Goal: Task Accomplishment & Management: Manage account settings

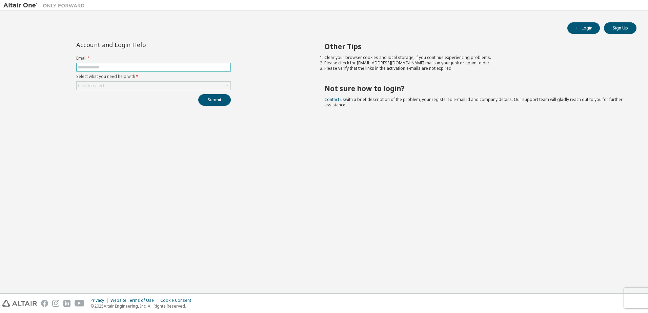
click at [147, 69] on input "text" at bounding box center [153, 67] width 151 height 5
type input "**********"
click at [169, 84] on div "Click to select" at bounding box center [154, 86] width 154 height 8
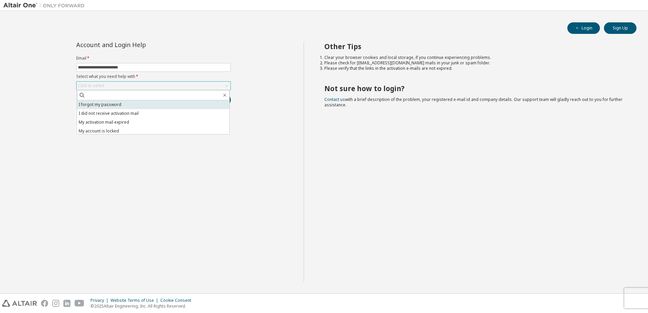
click at [140, 106] on li "I forgot my password" at bounding box center [153, 104] width 153 height 9
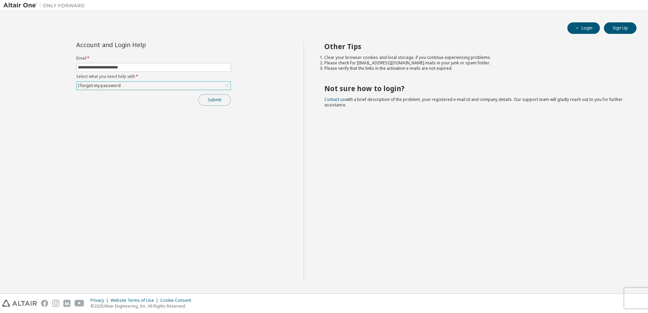
click at [213, 102] on button "Submit" at bounding box center [214, 100] width 33 height 12
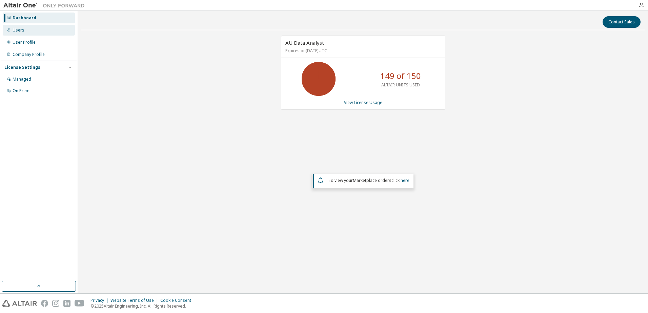
click at [15, 33] on div "Users" at bounding box center [39, 30] width 72 height 11
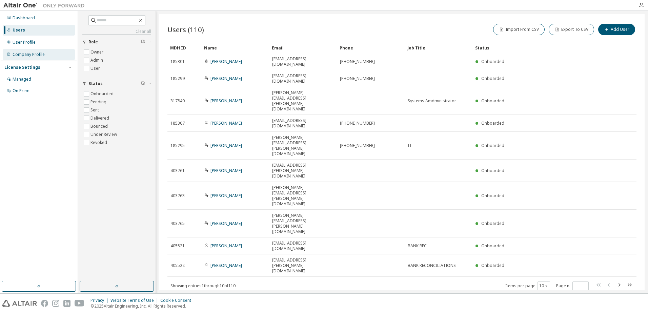
click at [26, 54] on div "Company Profile" at bounding box center [29, 54] width 32 height 5
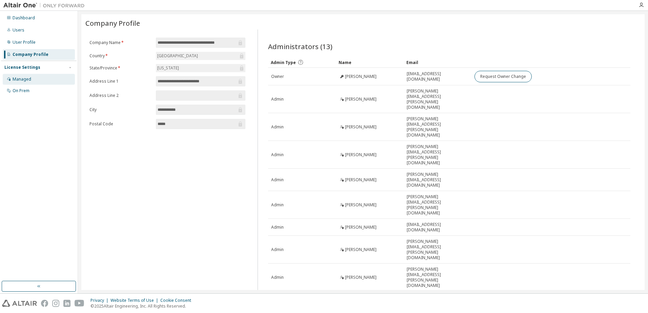
click at [22, 78] on div "Managed" at bounding box center [22, 79] width 19 height 5
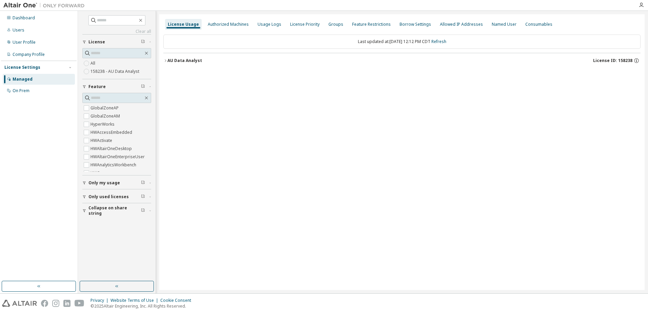
click at [165, 60] on icon "button" at bounding box center [165, 60] width 1 height 2
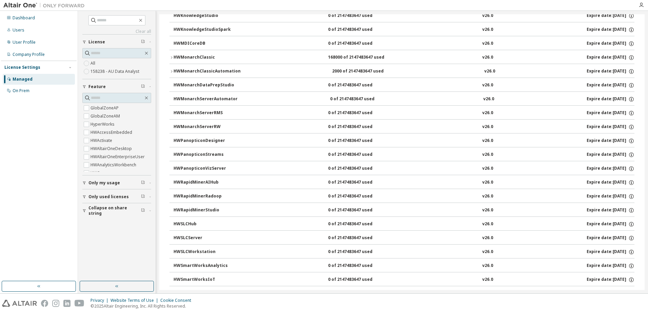
scroll to position [442, 0]
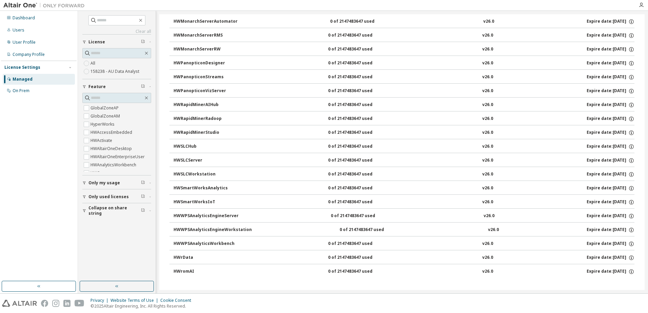
click at [85, 197] on icon "button" at bounding box center [84, 197] width 4 height 4
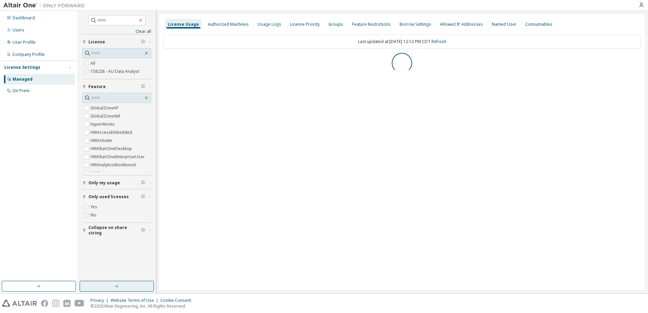
scroll to position [0, 0]
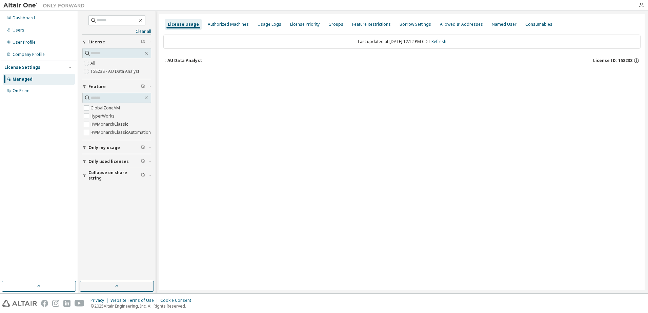
click at [163, 61] on icon "button" at bounding box center [165, 61] width 4 height 4
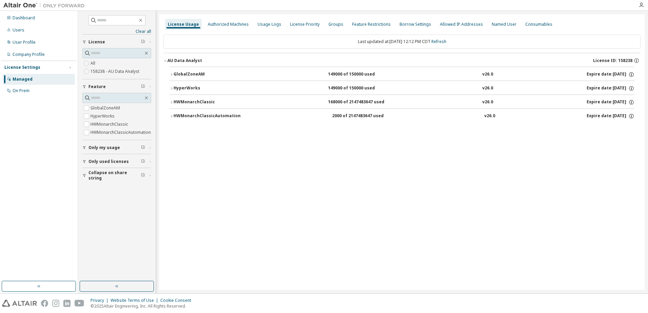
click at [175, 87] on div "HyperWorks" at bounding box center [204, 88] width 61 height 6
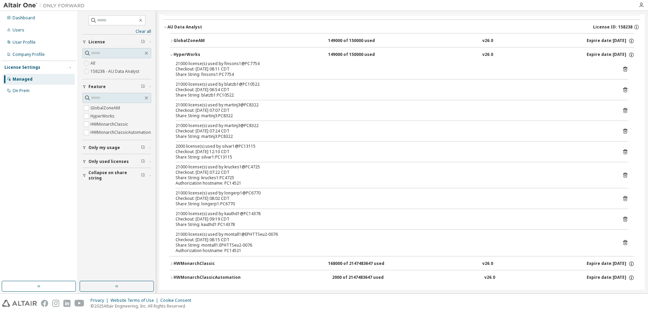
scroll to position [34, 0]
click at [171, 39] on icon "button" at bounding box center [172, 41] width 4 height 4
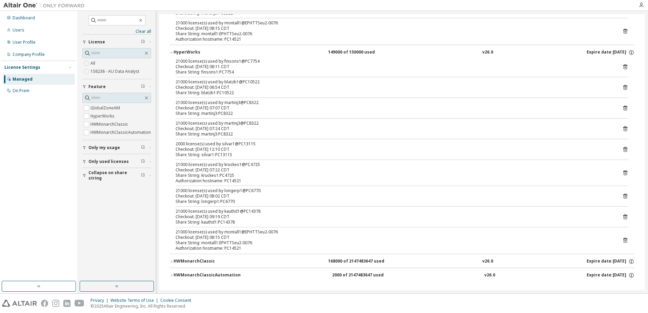
scroll to position [235, 0]
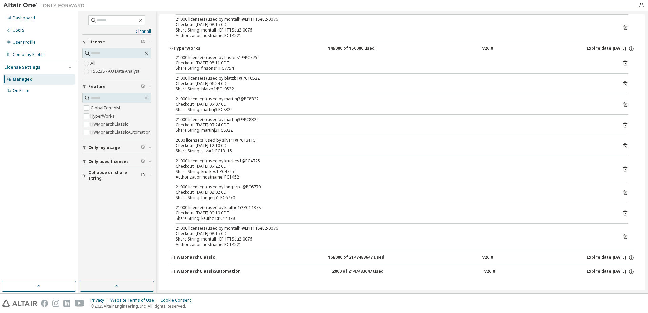
click at [172, 258] on icon "button" at bounding box center [172, 258] width 4 height 4
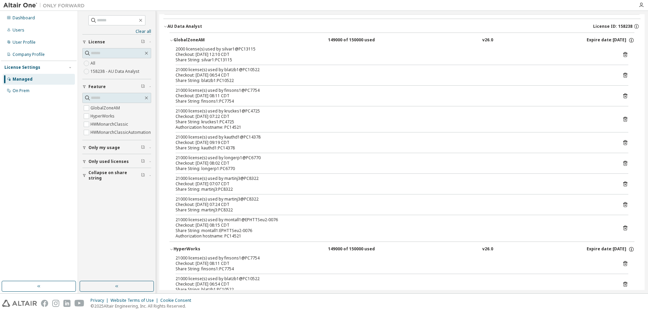
scroll to position [32, 0]
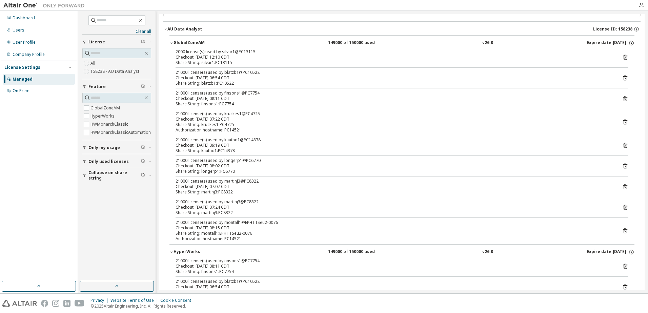
click at [629, 42] on icon "button" at bounding box center [632, 43] width 6 height 6
click at [50, 168] on div "Dashboard Users User Profile Company Profile License Settings Managed On Prem" at bounding box center [39, 146] width 76 height 269
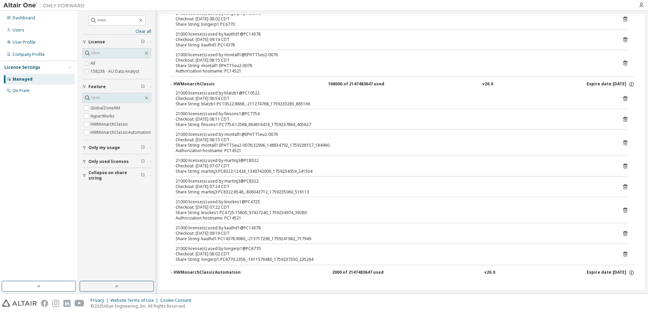
scroll to position [410, 0]
click at [172, 272] on icon "button" at bounding box center [171, 272] width 1 height 2
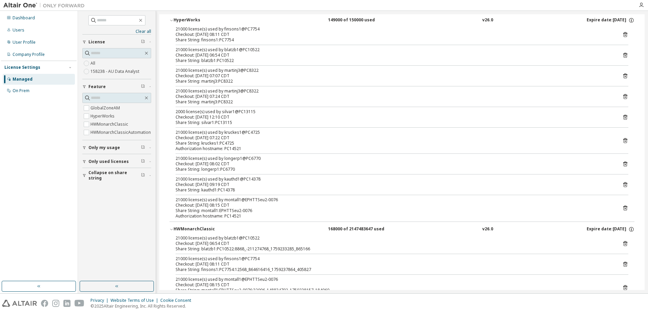
scroll to position [259, 0]
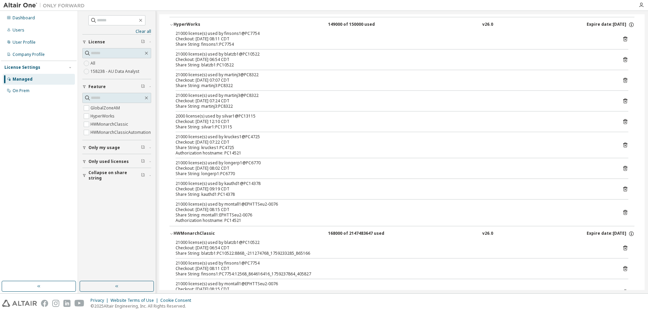
click at [84, 160] on icon "button" at bounding box center [84, 162] width 4 height 4
click at [22, 94] on div "On Prem" at bounding box center [39, 90] width 72 height 11
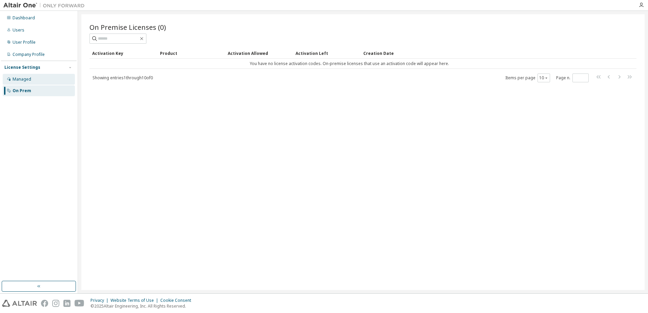
click at [32, 83] on div "Managed" at bounding box center [39, 79] width 72 height 11
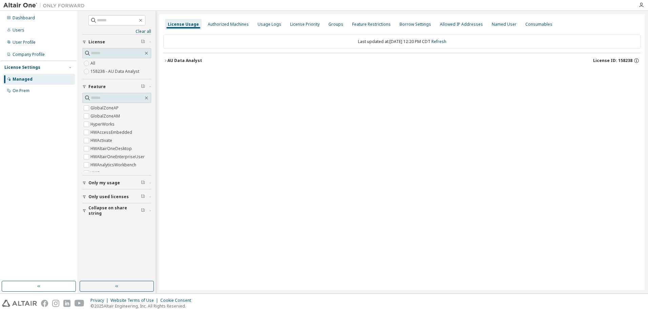
click at [165, 59] on icon "button" at bounding box center [165, 61] width 4 height 4
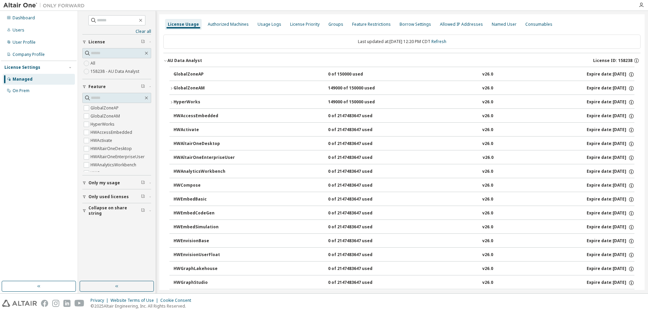
click at [86, 184] on icon "button" at bounding box center [84, 183] width 4 height 4
click at [83, 213] on button "Only used licenses" at bounding box center [116, 216] width 69 height 15
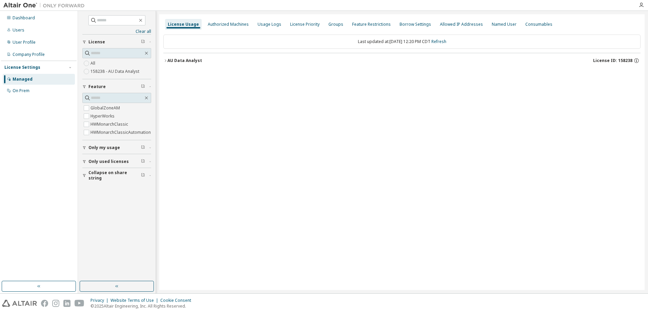
click at [166, 58] on button "AU Data Analyst License ID: 158238" at bounding box center [401, 60] width 477 height 15
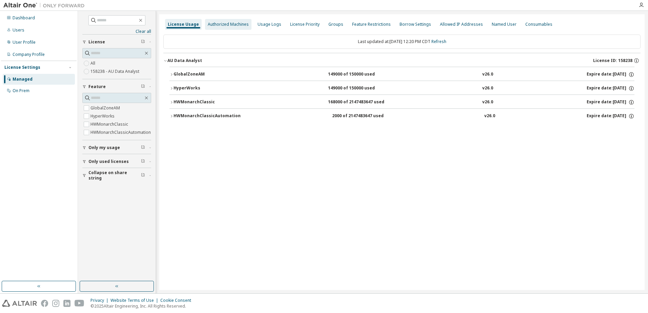
click at [222, 23] on div "Authorized Machines" at bounding box center [228, 24] width 41 height 5
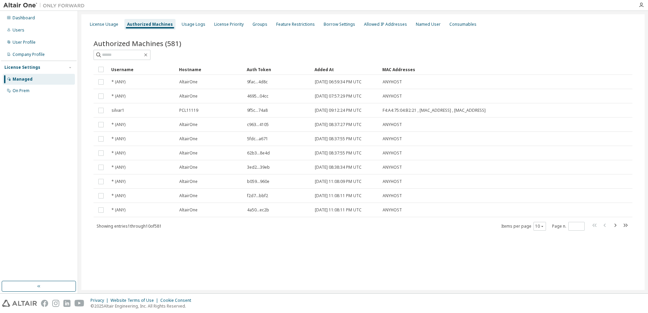
click at [325, 69] on div "Added At" at bounding box center [346, 69] width 62 height 11
click at [324, 70] on div "Added At" at bounding box center [346, 69] width 62 height 11
click at [190, 68] on div "Hostname" at bounding box center [210, 69] width 62 height 11
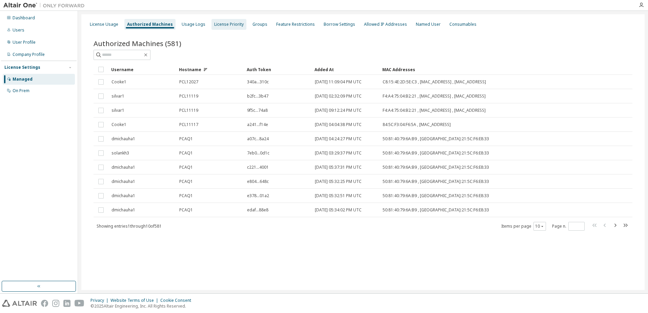
click at [224, 28] on div "License Priority" at bounding box center [229, 24] width 35 height 11
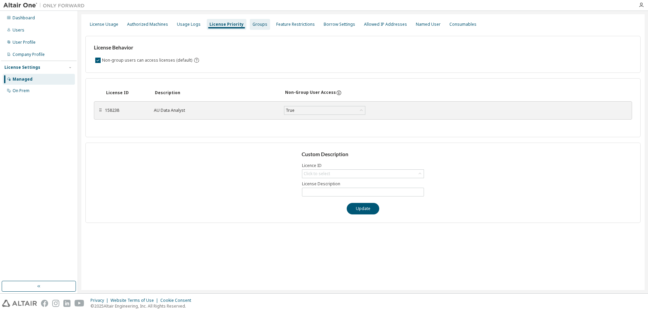
click at [255, 25] on div "Groups" at bounding box center [260, 24] width 15 height 5
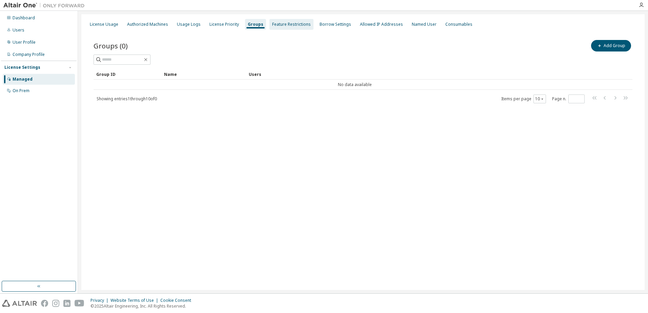
click at [288, 26] on div "Feature Restrictions" at bounding box center [291, 24] width 39 height 5
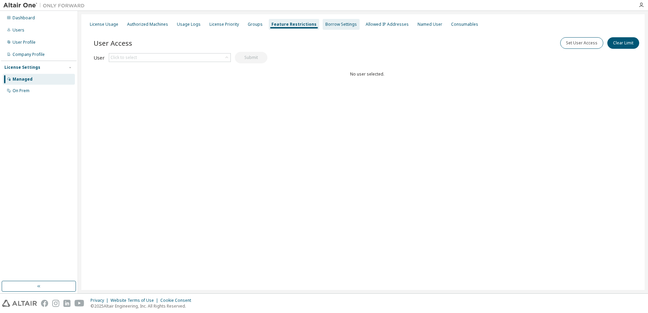
click at [326, 24] on div "Borrow Settings" at bounding box center [342, 24] width 32 height 5
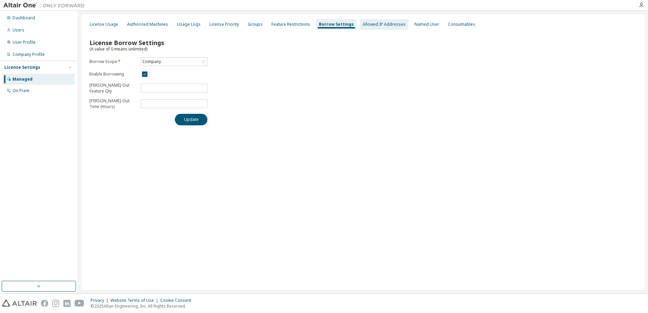
click at [368, 24] on div "Allowed IP Addresses" at bounding box center [384, 24] width 43 height 5
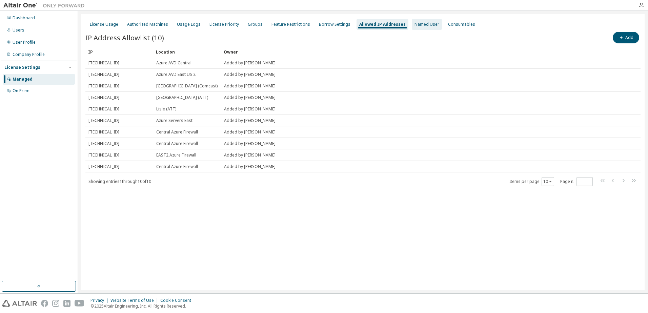
click at [418, 20] on div "Named User" at bounding box center [427, 24] width 30 height 11
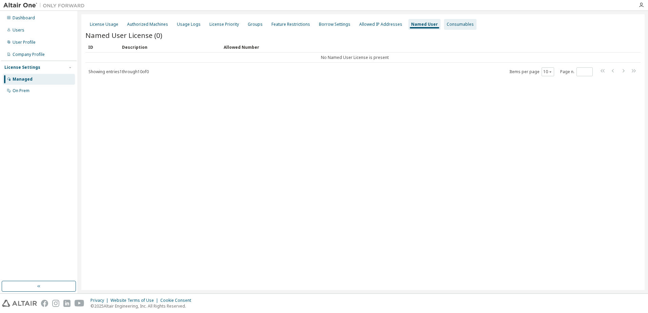
click at [447, 24] on div "Consumables" at bounding box center [460, 24] width 27 height 5
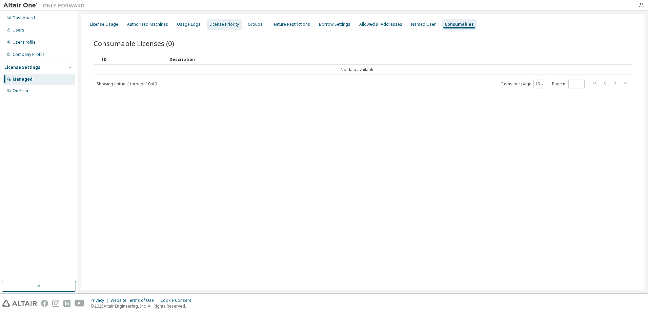
click at [226, 25] on div "License Priority" at bounding box center [225, 24] width 30 height 5
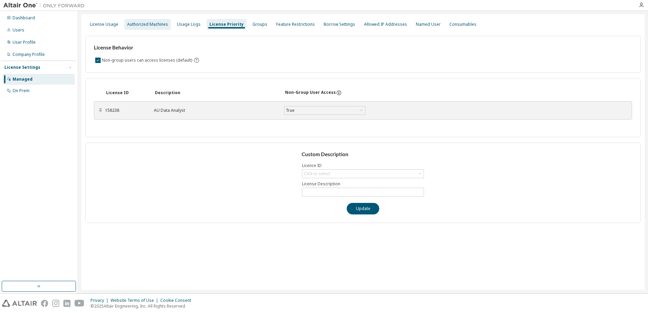
click at [156, 25] on div "Authorized Machines" at bounding box center [147, 24] width 41 height 5
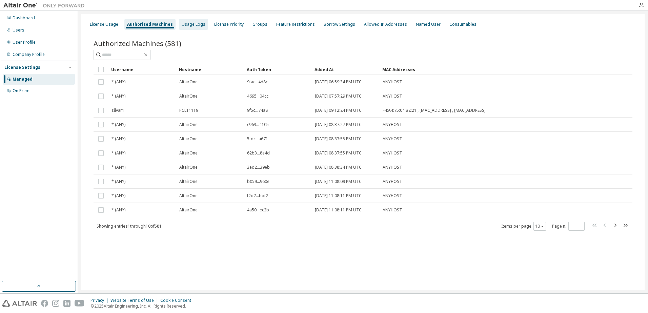
click at [193, 23] on div "Usage Logs" at bounding box center [194, 24] width 24 height 5
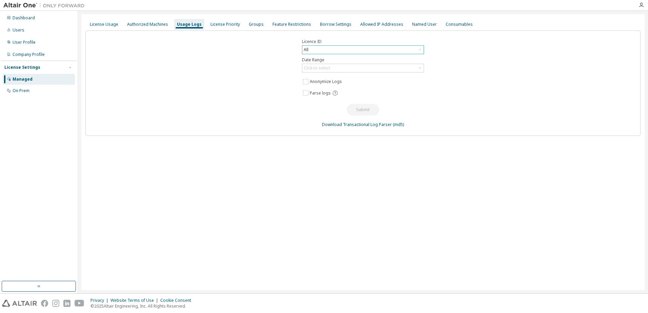
click at [386, 52] on div "All" at bounding box center [362, 50] width 121 height 8
click at [325, 62] on input "text" at bounding box center [363, 59] width 104 height 7
click at [321, 65] on li "All" at bounding box center [363, 64] width 120 height 9
click at [368, 69] on div "Click to select" at bounding box center [362, 68] width 121 height 8
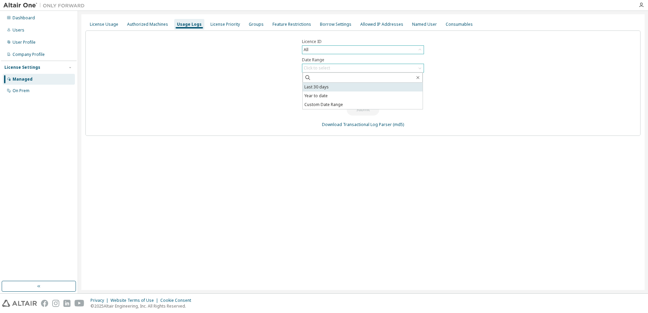
click at [336, 88] on li "Last 30 days" at bounding box center [363, 87] width 120 height 9
click at [363, 109] on button "Submit" at bounding box center [363, 110] width 33 height 12
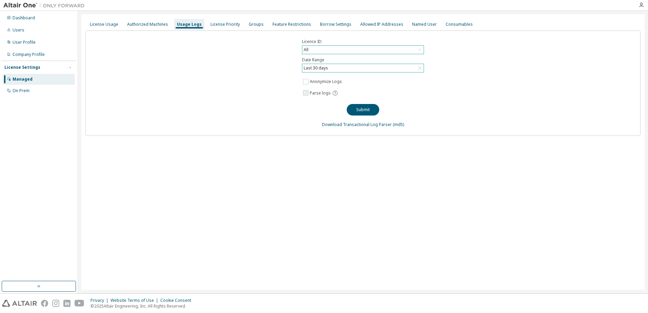
click at [334, 93] on icon at bounding box center [335, 93] width 6 height 6
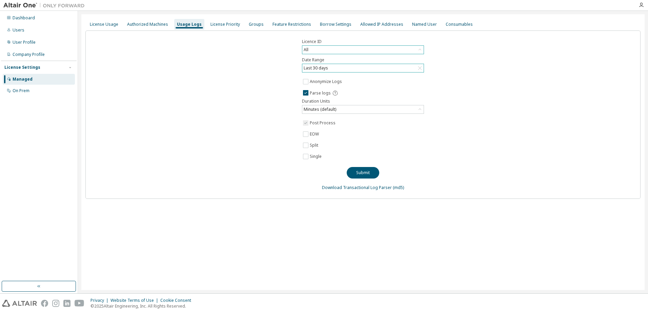
click at [269, 113] on div "Licence ID All Date Range Last 30 days Anonymize Logs Parse logs Duration Units…" at bounding box center [362, 115] width 555 height 169
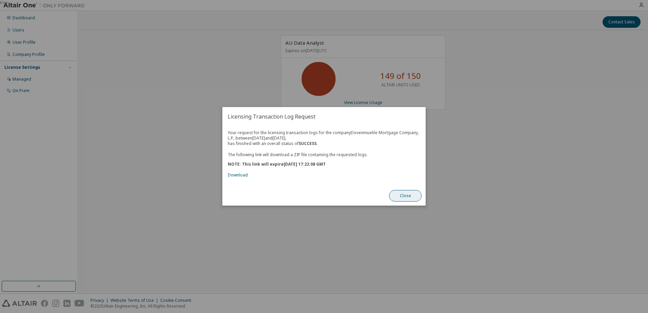
click at [404, 196] on button "Close" at bounding box center [405, 197] width 33 height 12
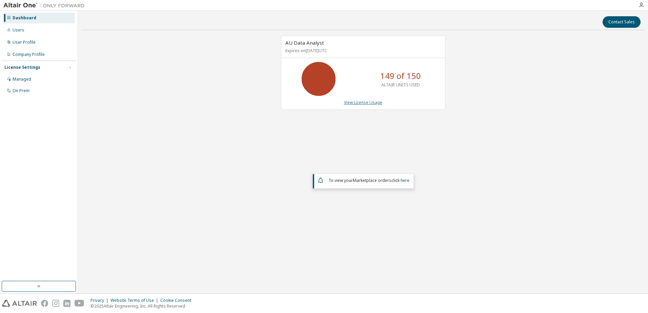
click at [366, 105] on link "View License Usage" at bounding box center [363, 103] width 38 height 6
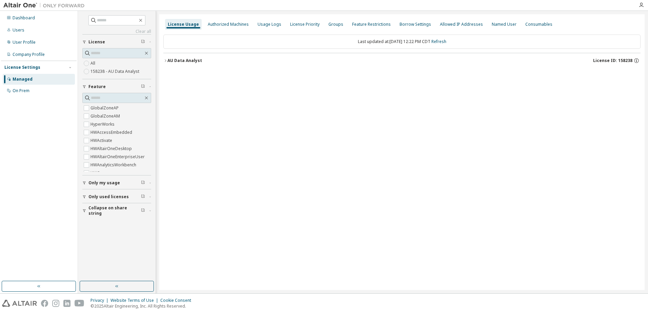
click at [165, 61] on icon "button" at bounding box center [165, 61] width 4 height 4
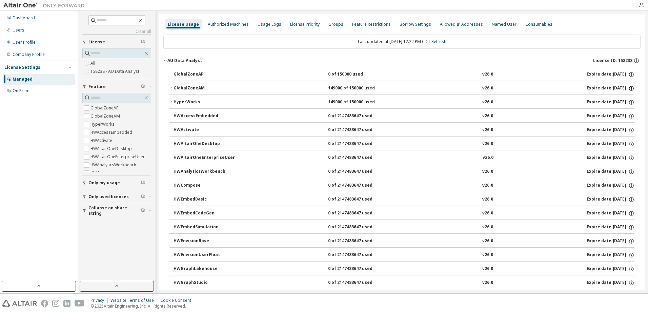
click at [629, 87] on icon "button" at bounding box center [632, 88] width 6 height 6
click at [173, 89] on icon "button" at bounding box center [172, 88] width 4 height 4
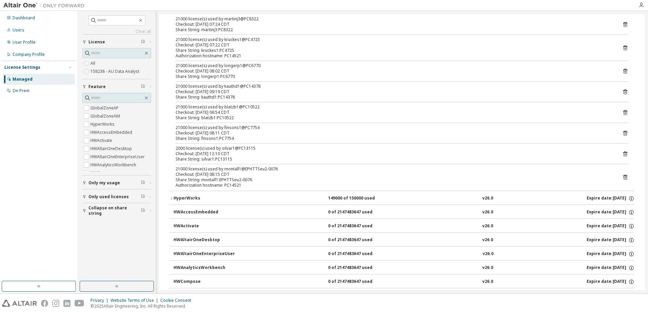
scroll to position [102, 0]
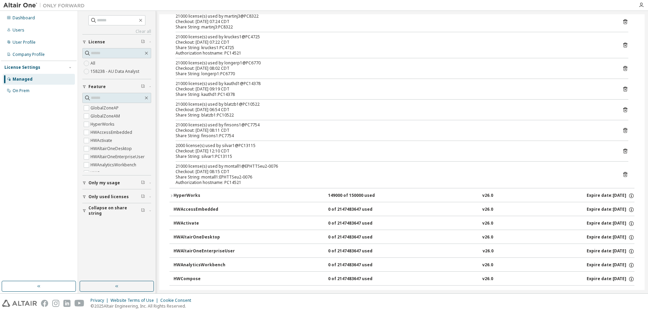
click at [172, 196] on icon "button" at bounding box center [171, 196] width 1 height 2
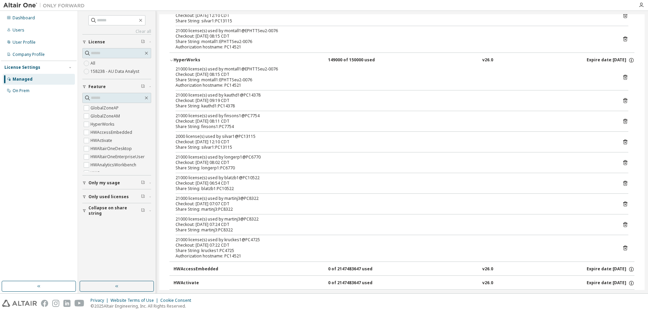
scroll to position [271, 0]
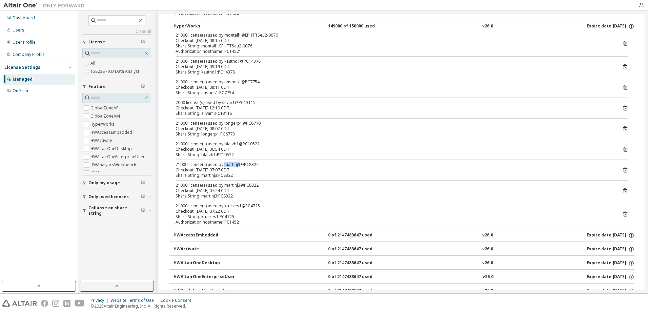
drag, startPoint x: 223, startPoint y: 165, endPoint x: 238, endPoint y: 164, distance: 15.3
click at [238, 164] on div "21000 license(s) used by martinj3@PC8322" at bounding box center [394, 164] width 437 height 5
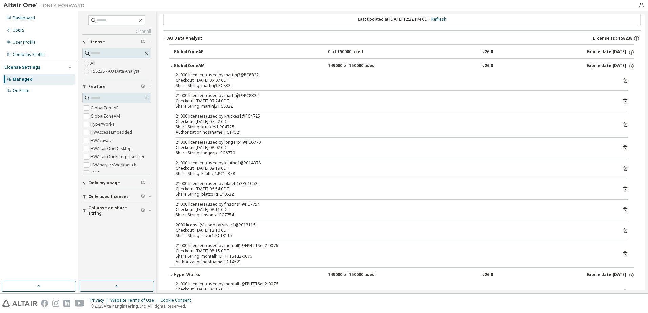
scroll to position [34, 0]
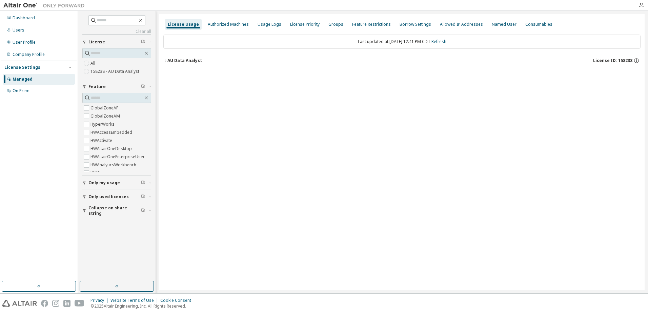
click at [84, 197] on icon "button" at bounding box center [84, 197] width 4 height 4
click at [99, 153] on span "Only used licenses" at bounding box center [109, 153] width 40 height 5
click at [97, 163] on label "Yes" at bounding box center [95, 164] width 8 height 8
click at [165, 61] on icon "button" at bounding box center [165, 61] width 4 height 4
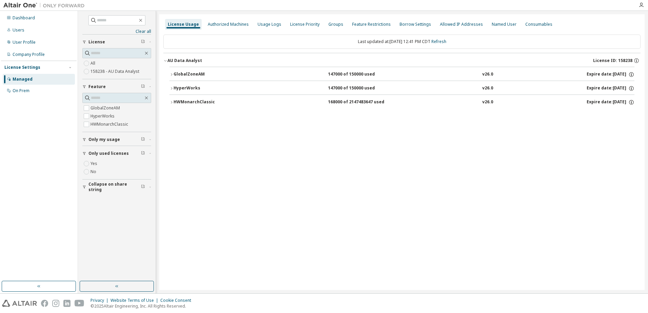
click at [174, 74] on div "GlobalZoneAM" at bounding box center [204, 75] width 61 height 6
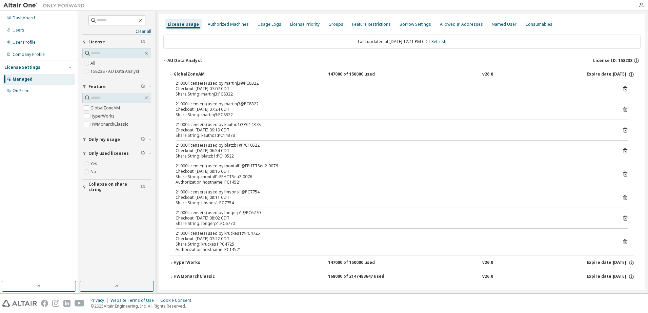
click at [173, 263] on icon "button" at bounding box center [172, 263] width 4 height 4
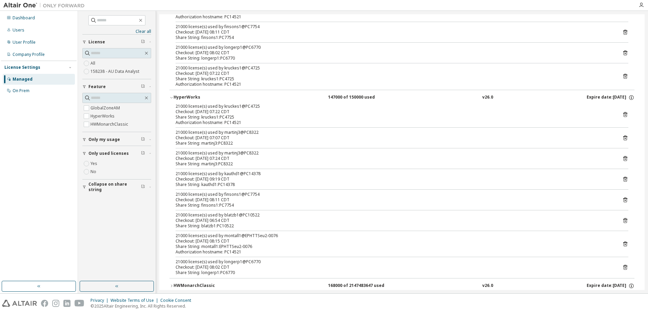
scroll to position [180, 0]
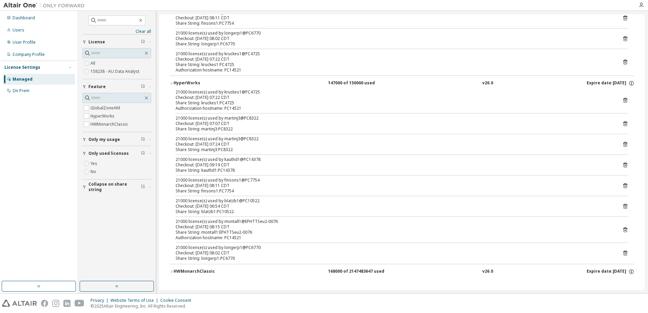
click at [172, 272] on icon "button" at bounding box center [172, 272] width 4 height 4
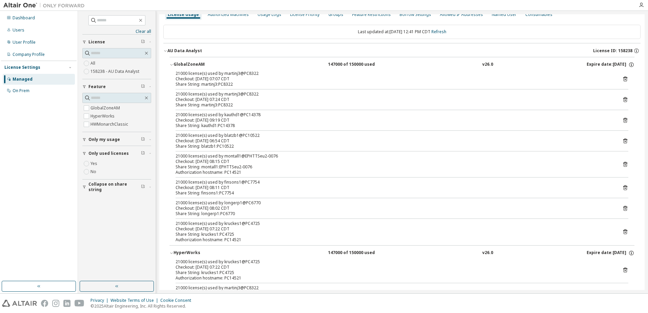
scroll to position [0, 0]
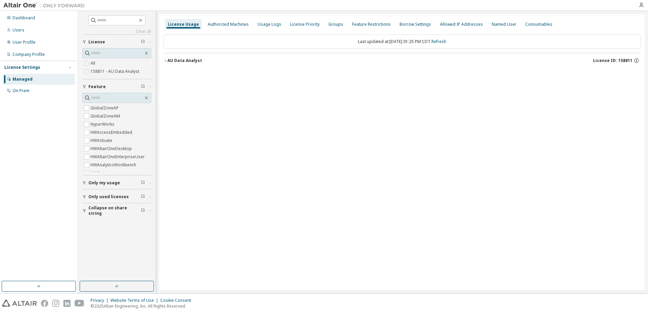
click at [91, 197] on span "Only used licenses" at bounding box center [109, 196] width 40 height 5
click at [166, 59] on icon "button" at bounding box center [165, 61] width 4 height 4
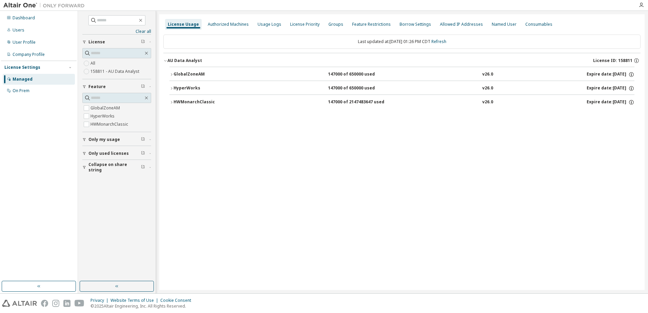
click at [172, 75] on icon "button" at bounding box center [172, 75] width 4 height 4
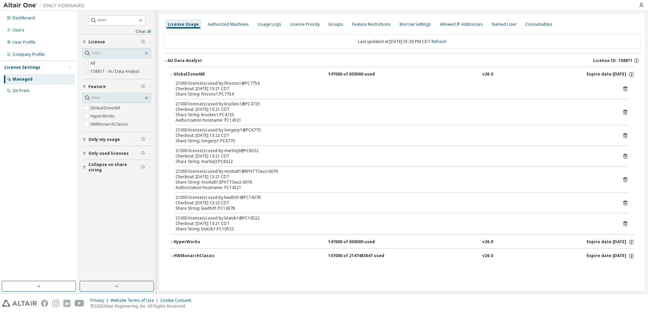
click at [173, 242] on icon "button" at bounding box center [172, 242] width 4 height 4
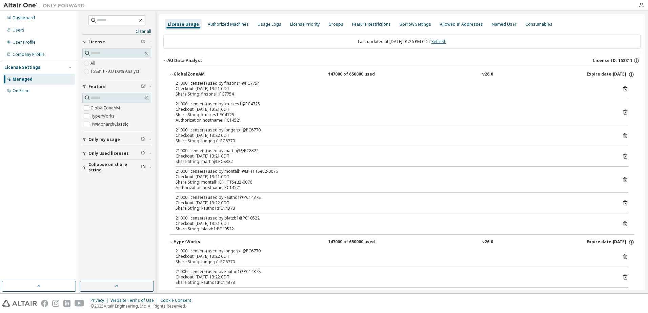
click at [447, 42] on link "Refresh" at bounding box center [439, 42] width 15 height 6
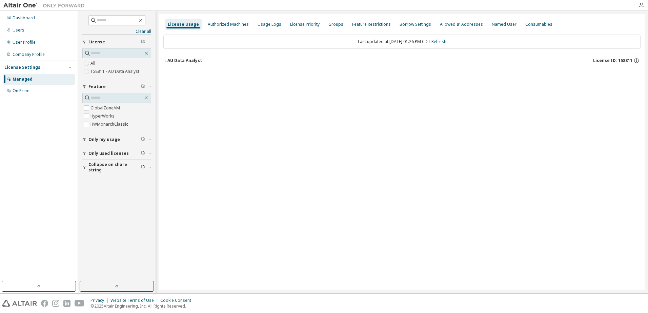
click at [167, 59] on button "AU Data Analyst License ID: 158811" at bounding box center [401, 60] width 477 height 15
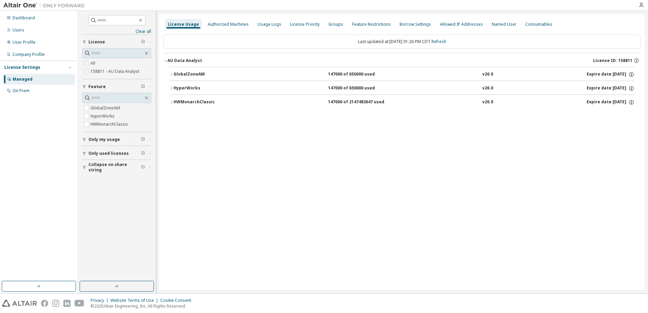
click at [172, 77] on button "GlobalZoneAM 147000 of 650000 used v26.0 Expire date: 2025-10-30" at bounding box center [402, 74] width 465 height 15
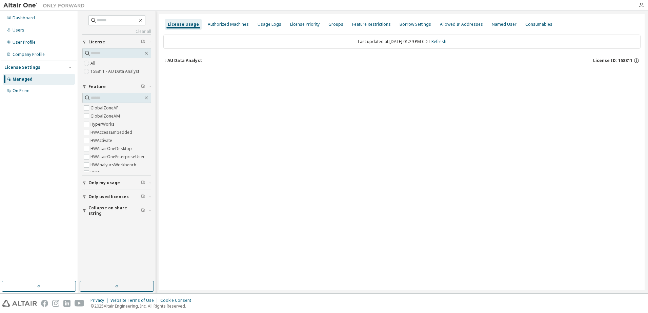
click at [166, 58] on button "AU Data Analyst License ID: 158811" at bounding box center [401, 60] width 477 height 15
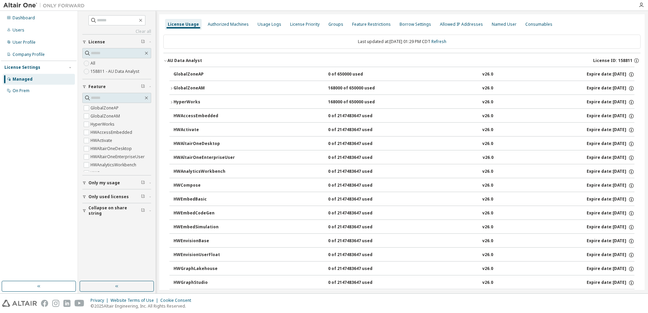
click at [85, 197] on icon "button" at bounding box center [84, 197] width 3 height 3
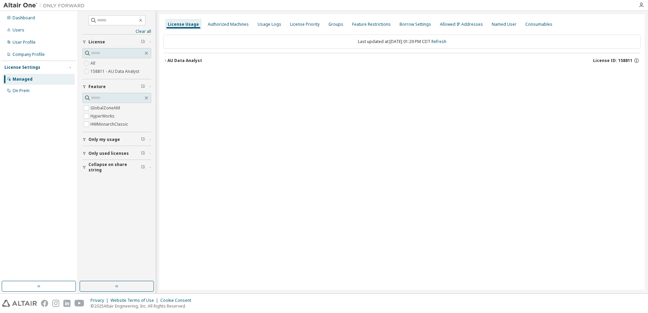
click at [165, 64] on button "AU Data Analyst License ID: 158811" at bounding box center [401, 60] width 477 height 15
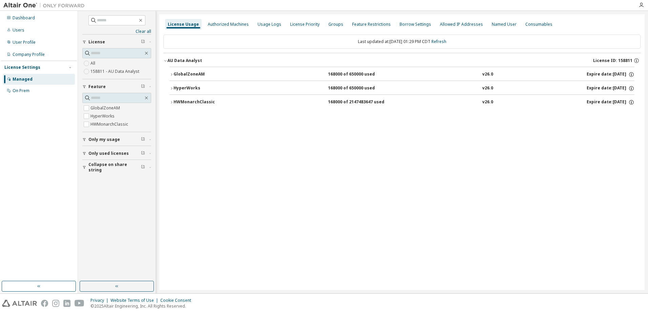
click at [171, 73] on icon "button" at bounding box center [172, 75] width 4 height 4
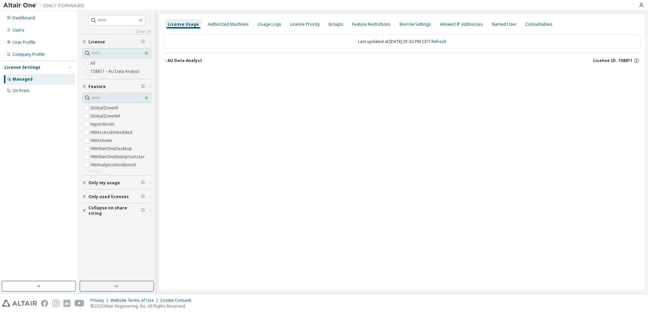
click at [168, 61] on div "AU Data Analyst" at bounding box center [185, 60] width 35 height 5
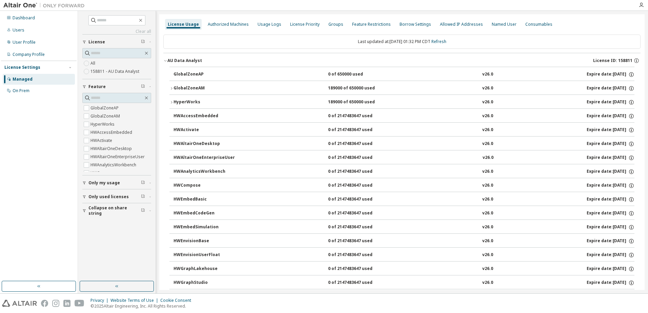
click at [82, 198] on div "Clear all Collapse on share string Only used licenses Only my usage Feature Glo…" at bounding box center [117, 146] width 76 height 269
click at [85, 198] on icon "button" at bounding box center [84, 197] width 4 height 4
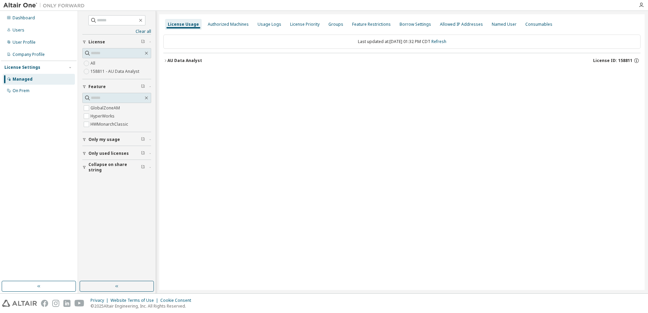
click at [166, 61] on icon "button" at bounding box center [165, 61] width 4 height 4
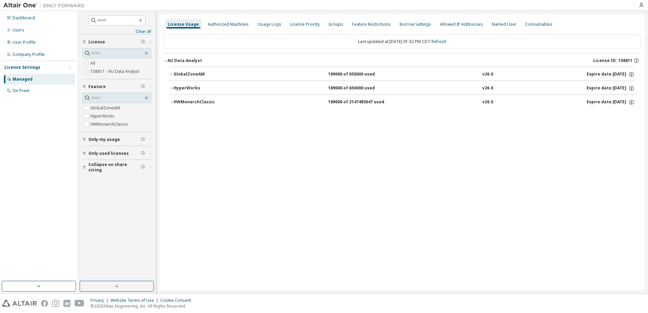
click at [170, 72] on button "GlobalZoneAM 189000 of 650000 used v26.0 Expire date: [DATE]" at bounding box center [402, 74] width 465 height 15
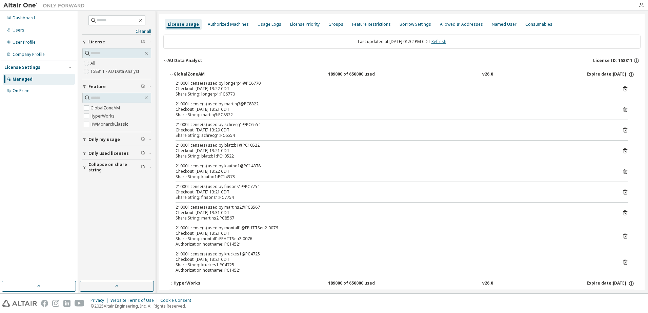
click at [445, 40] on link "Refresh" at bounding box center [439, 42] width 15 height 6
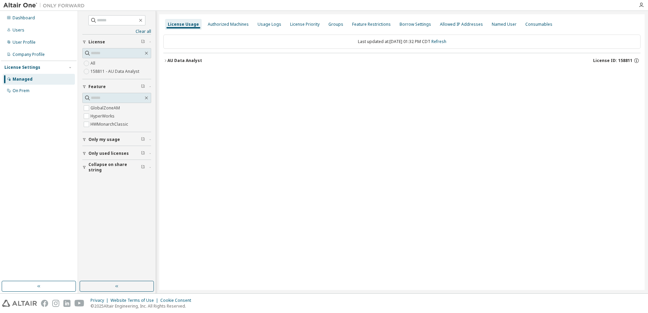
click at [170, 61] on div "AU Data Analyst" at bounding box center [185, 60] width 35 height 5
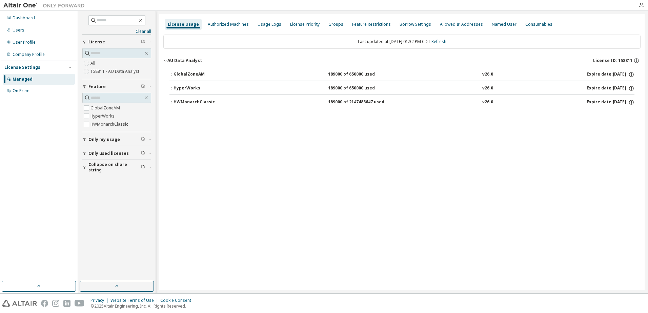
click at [171, 72] on button "GlobalZoneAM 189000 of 650000 used v26.0 Expire date: [DATE]" at bounding box center [402, 74] width 465 height 15
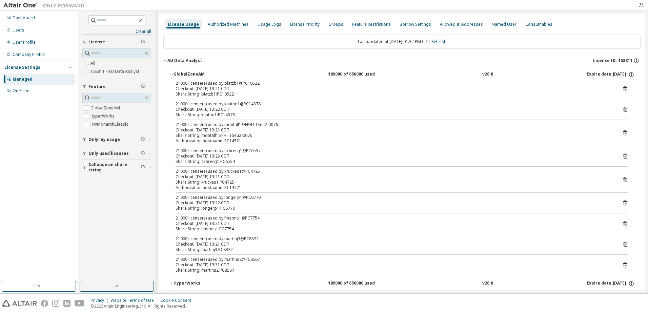
scroll to position [26, 0]
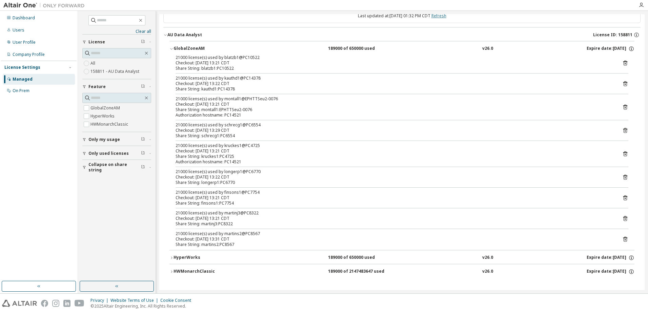
click at [447, 15] on link "Refresh" at bounding box center [439, 16] width 15 height 6
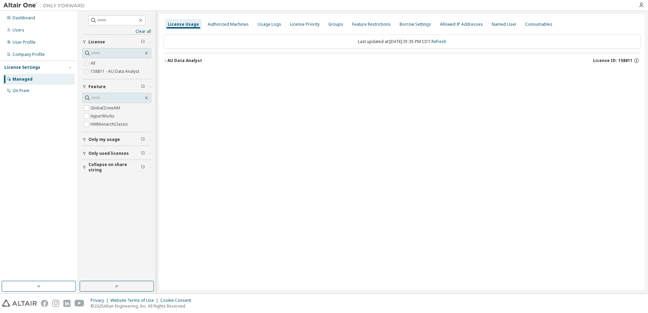
click at [165, 62] on icon "button" at bounding box center [165, 61] width 4 height 4
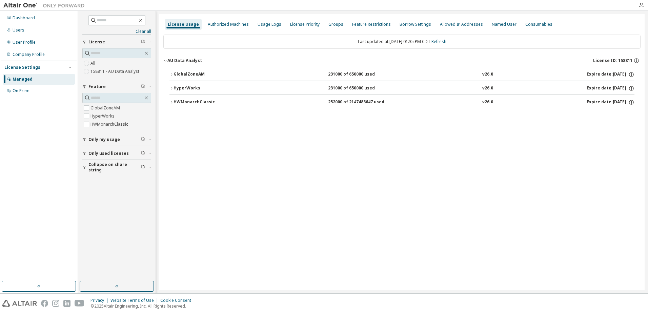
click at [174, 74] on div "GlobalZoneAM" at bounding box center [204, 75] width 61 height 6
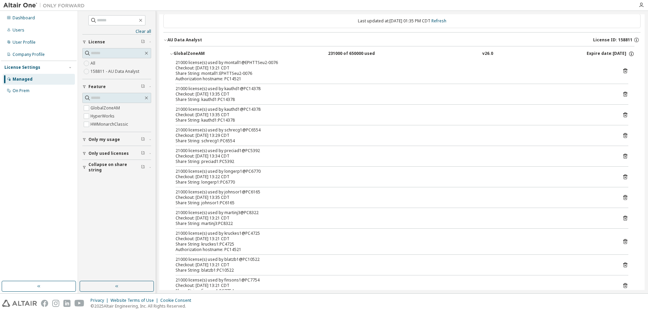
scroll to position [20, 0]
click at [442, 22] on link "Refresh" at bounding box center [439, 22] width 15 height 6
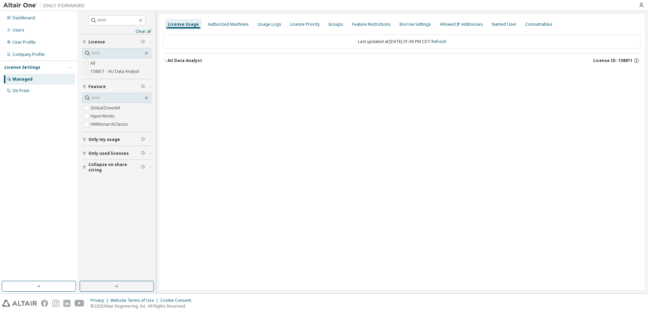
click at [166, 60] on icon "button" at bounding box center [165, 61] width 4 height 4
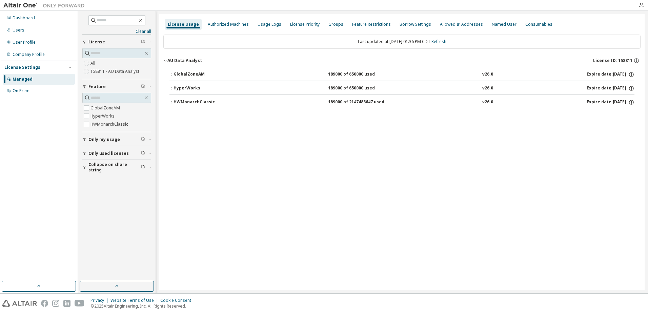
click at [172, 73] on icon "button" at bounding box center [172, 75] width 4 height 4
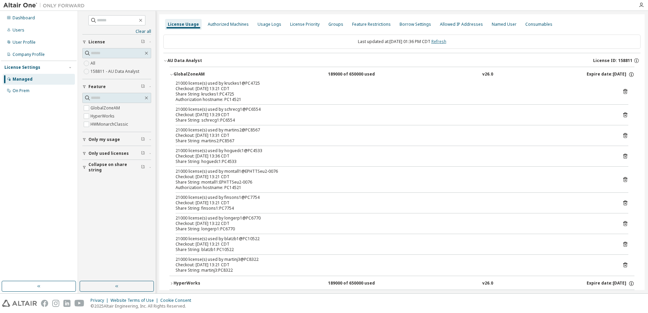
click at [446, 41] on link "Refresh" at bounding box center [439, 42] width 15 height 6
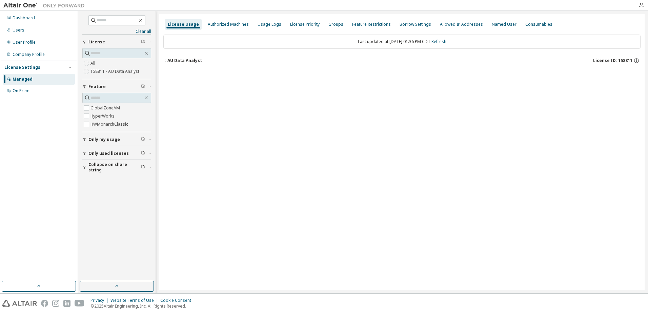
click at [168, 61] on div "AU Data Analyst" at bounding box center [185, 60] width 35 height 5
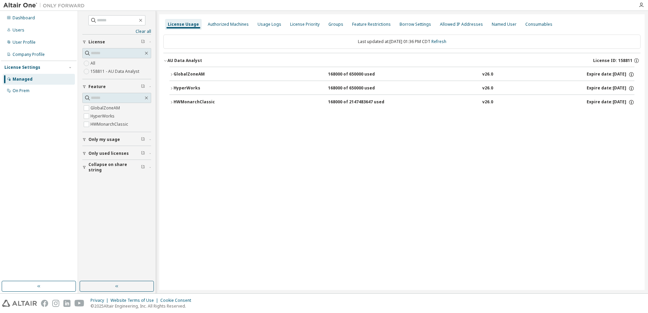
click at [173, 74] on icon "button" at bounding box center [172, 75] width 4 height 4
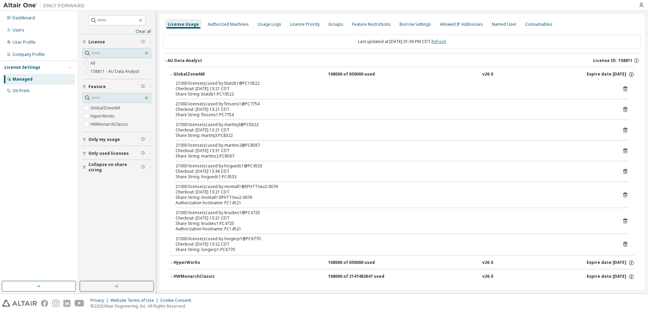
click at [445, 39] on link "Refresh" at bounding box center [439, 42] width 15 height 6
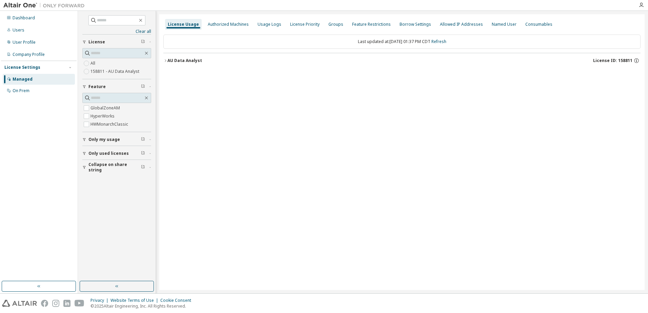
click at [165, 59] on icon "button" at bounding box center [165, 61] width 4 height 4
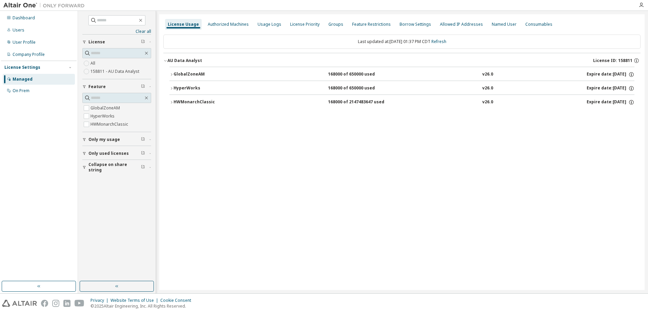
click at [172, 72] on button "GlobalZoneAM 168000 of 650000 used v26.0 Expire date: [DATE]" at bounding box center [402, 74] width 465 height 15
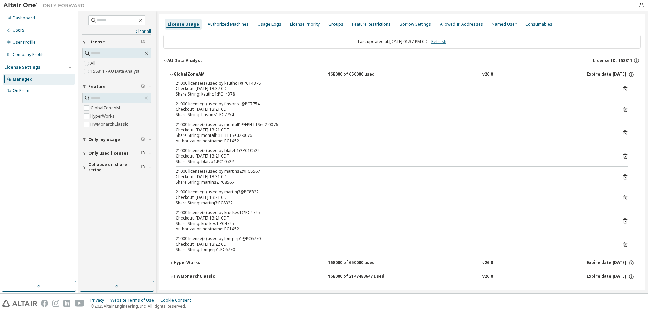
click at [446, 39] on link "Refresh" at bounding box center [439, 42] width 15 height 6
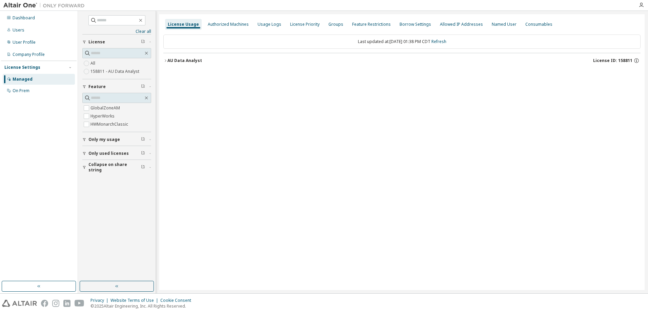
click at [166, 58] on button "AU Data Analyst License ID: 158811" at bounding box center [401, 60] width 477 height 15
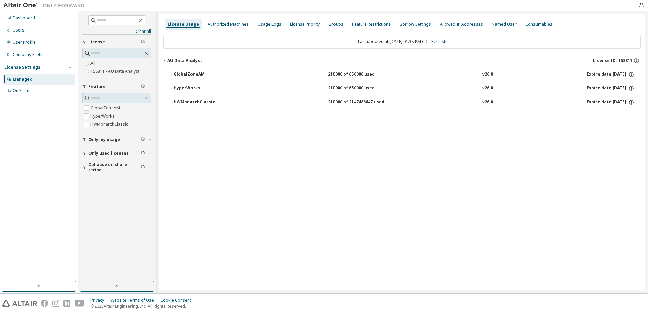
click at [175, 74] on div "GlobalZoneAM" at bounding box center [204, 75] width 61 height 6
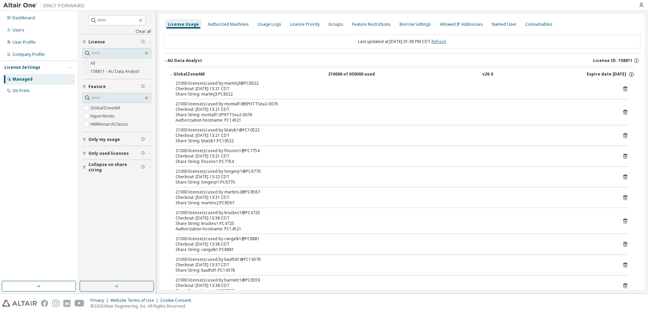
drag, startPoint x: 456, startPoint y: 41, endPoint x: 448, endPoint y: 42, distance: 8.2
click at [455, 41] on div "Last updated at: [DATE] 01:38 PM CDT Refresh" at bounding box center [401, 42] width 477 height 14
click at [447, 42] on link "Refresh" at bounding box center [439, 42] width 15 height 6
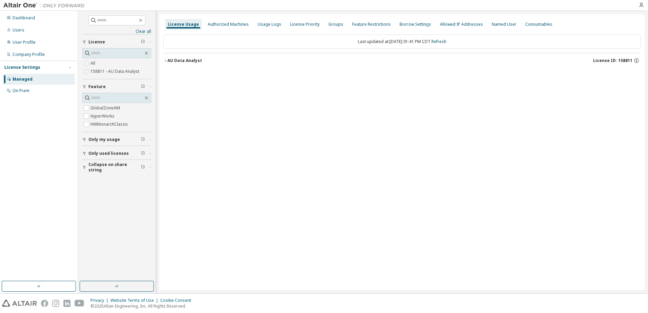
click at [164, 63] on div "License Usage Authorized Machines Usage Logs License Priority Groups Feature Re…" at bounding box center [402, 152] width 486 height 276
click at [164, 62] on icon "button" at bounding box center [165, 61] width 4 height 4
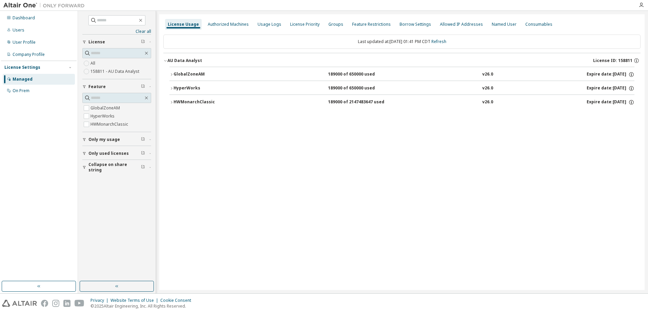
click at [171, 74] on icon "button" at bounding box center [172, 75] width 4 height 4
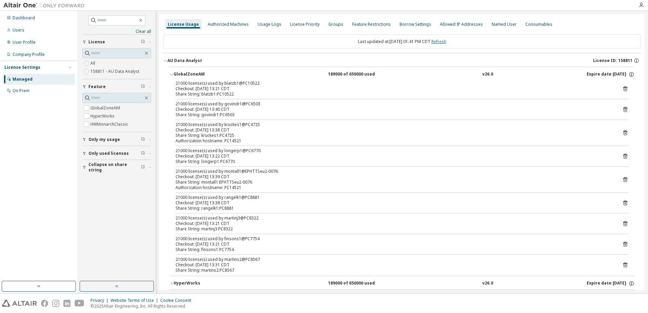
click at [446, 40] on link "Refresh" at bounding box center [439, 42] width 15 height 6
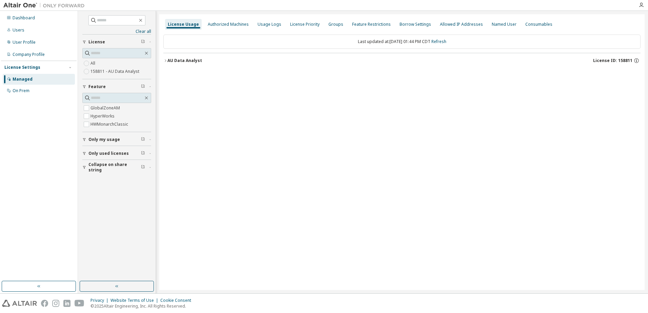
click at [165, 61] on icon "button" at bounding box center [165, 61] width 4 height 4
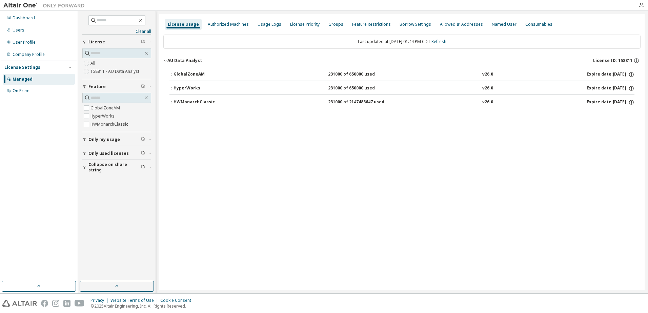
click at [170, 74] on icon "button" at bounding box center [172, 75] width 4 height 4
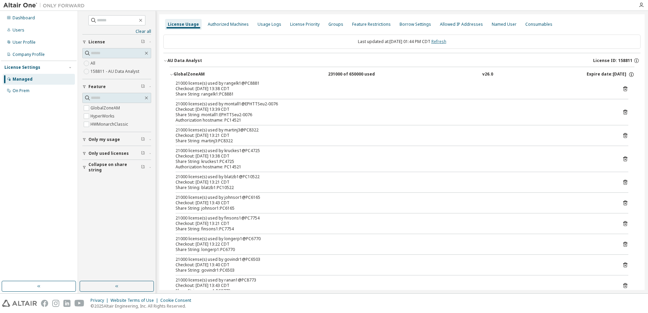
click at [446, 41] on link "Refresh" at bounding box center [439, 42] width 15 height 6
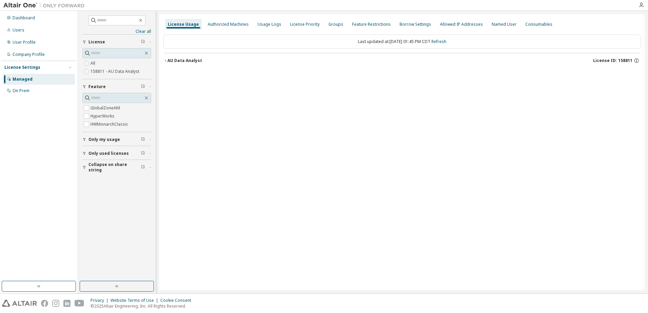
click at [168, 58] on div "AU Data Analyst" at bounding box center [185, 60] width 35 height 5
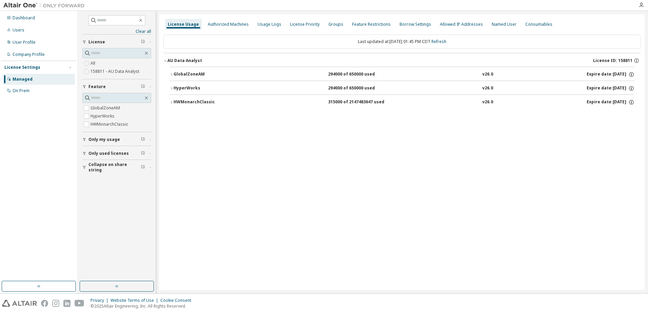
click at [173, 74] on icon "button" at bounding box center [172, 75] width 4 height 4
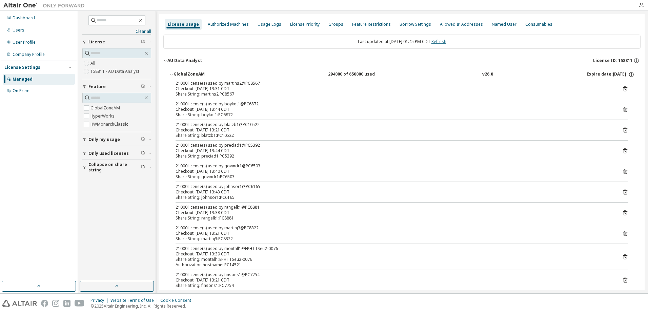
click at [441, 39] on link "Refresh" at bounding box center [439, 42] width 15 height 6
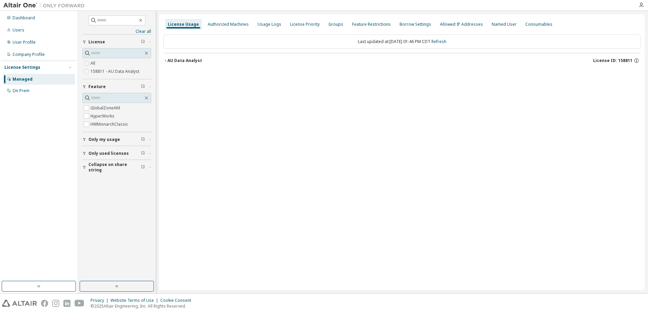
click at [167, 60] on icon "button" at bounding box center [165, 61] width 4 height 4
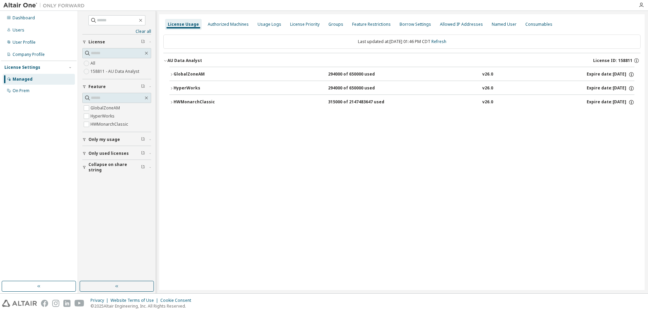
click at [172, 74] on icon "button" at bounding box center [171, 74] width 1 height 2
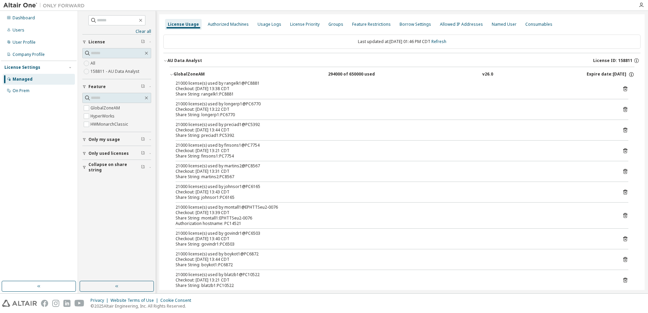
click at [172, 73] on icon "button" at bounding box center [172, 75] width 4 height 4
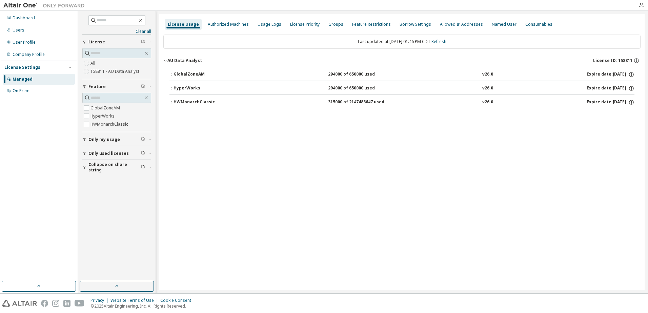
click at [172, 73] on icon "button" at bounding box center [172, 75] width 4 height 4
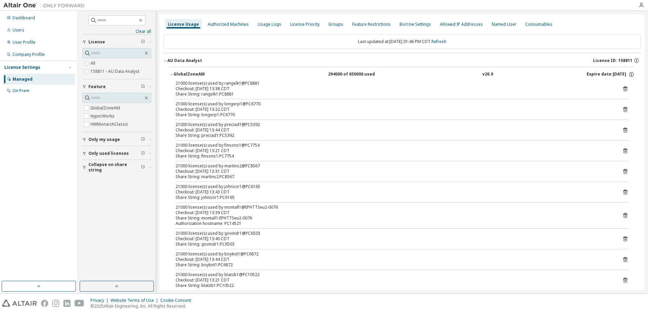
click at [270, 209] on div "21000 license(s) used by montall1@EPHTTSeu2-0076" at bounding box center [394, 207] width 437 height 5
drag, startPoint x: 257, startPoint y: 207, endPoint x: 268, endPoint y: 207, distance: 10.5
click at [268, 207] on div "21000 license(s) used by montall1@EPHTTSeu2-0076" at bounding box center [394, 207] width 437 height 5
click at [441, 42] on link "Refresh" at bounding box center [439, 42] width 15 height 6
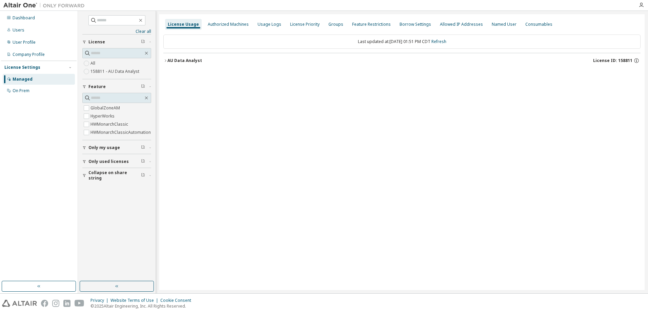
click at [166, 58] on button "AU Data Analyst License ID: 158811" at bounding box center [401, 60] width 477 height 15
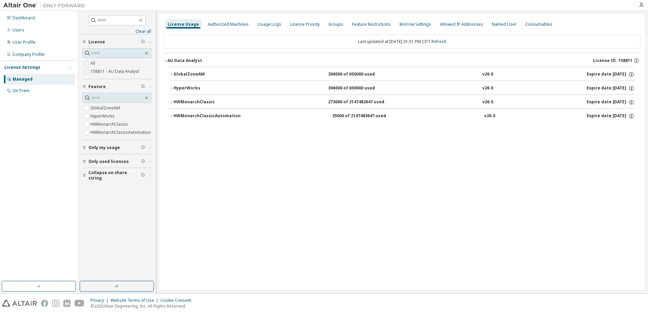
click at [173, 76] on icon "button" at bounding box center [172, 75] width 4 height 4
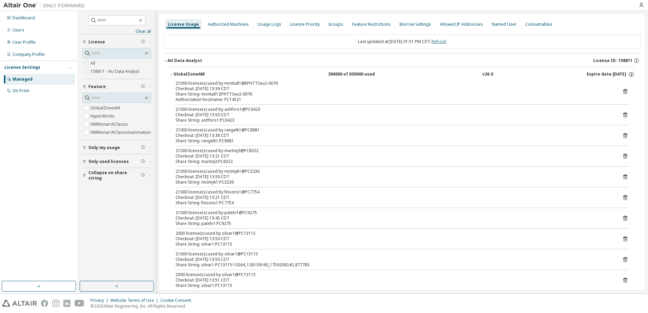
click at [440, 43] on link "Refresh" at bounding box center [439, 42] width 15 height 6
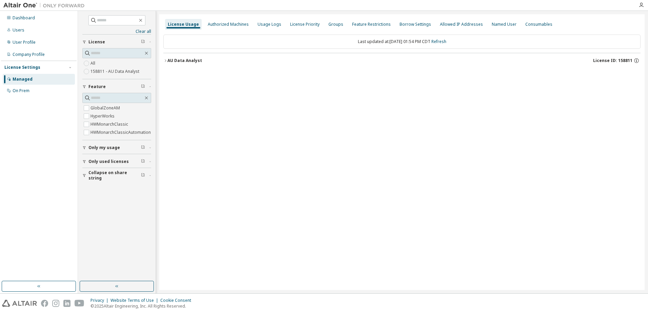
click at [163, 61] on icon "button" at bounding box center [165, 61] width 4 height 4
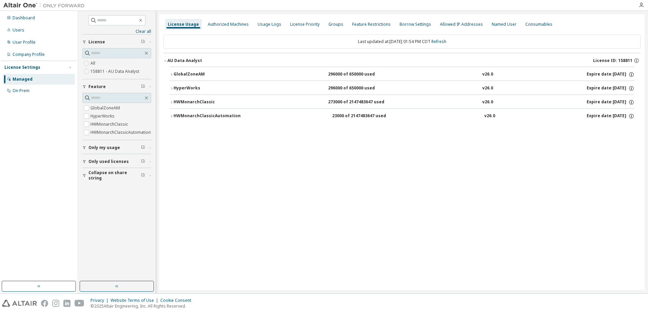
click at [171, 73] on icon "button" at bounding box center [172, 75] width 4 height 4
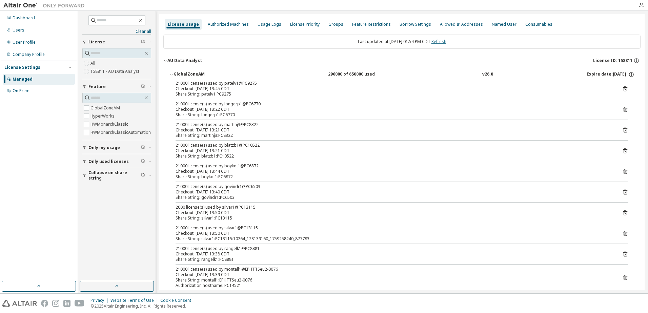
click at [447, 41] on link "Refresh" at bounding box center [439, 42] width 15 height 6
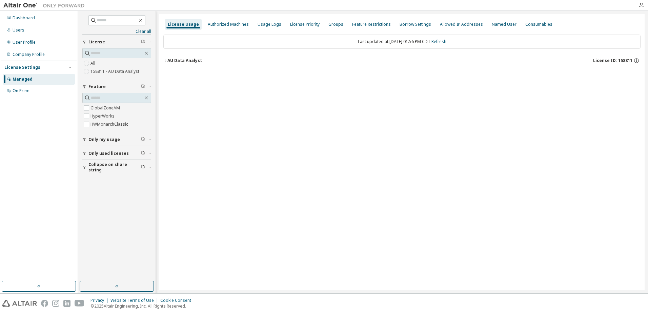
click at [164, 62] on icon "button" at bounding box center [165, 61] width 4 height 4
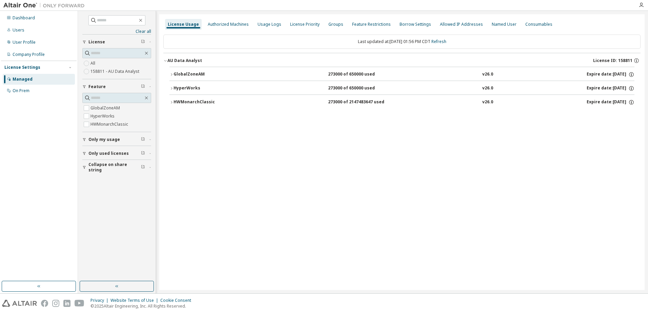
click at [171, 74] on icon "button" at bounding box center [172, 75] width 4 height 4
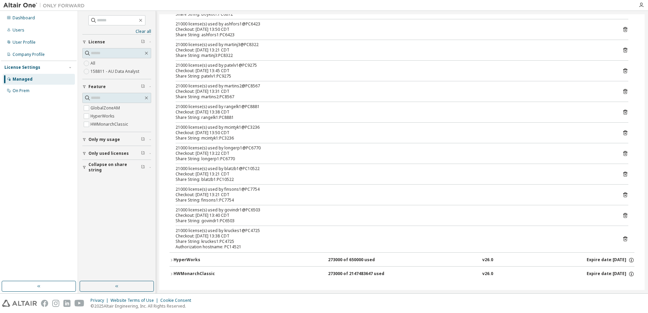
scroll to position [109, 0]
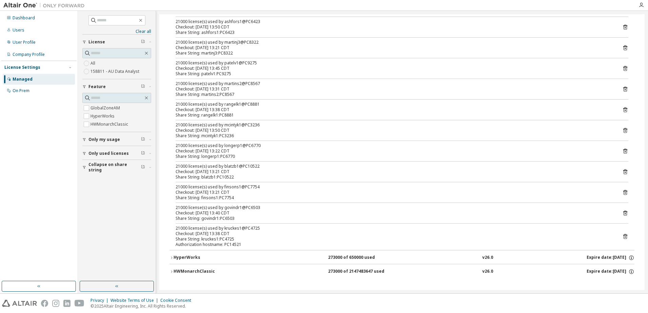
click at [175, 258] on div "HyperWorks" at bounding box center [204, 258] width 61 height 6
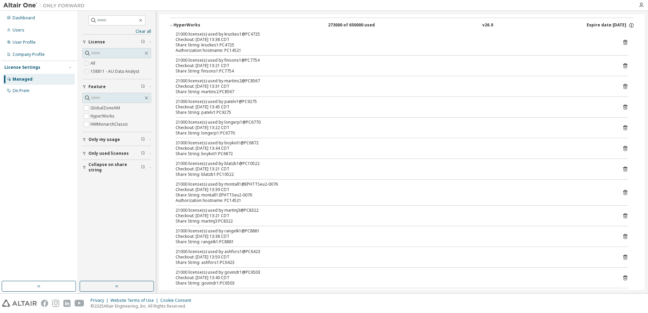
scroll to position [387, 0]
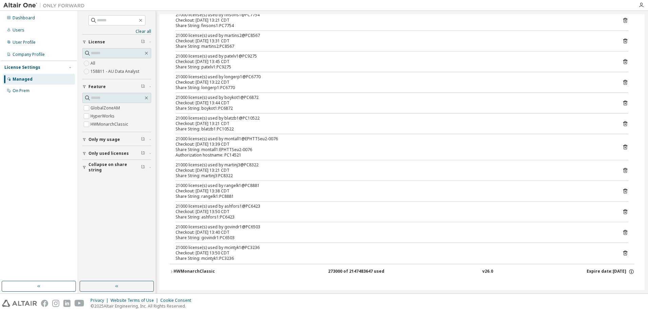
click at [172, 272] on icon "button" at bounding box center [172, 272] width 4 height 4
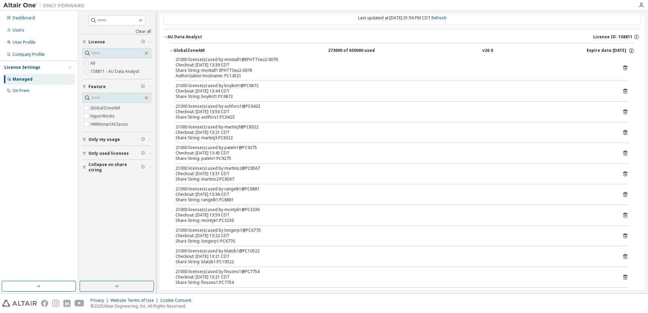
scroll to position [0, 0]
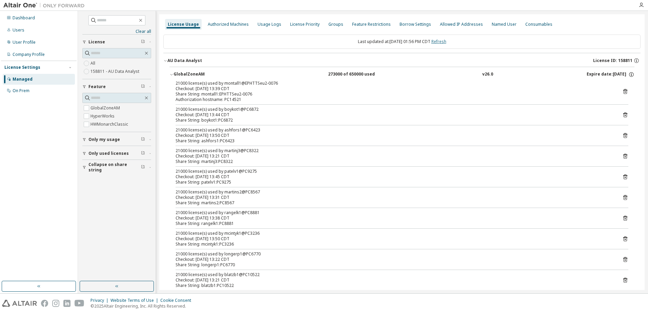
click at [443, 42] on link "Refresh" at bounding box center [439, 42] width 15 height 6
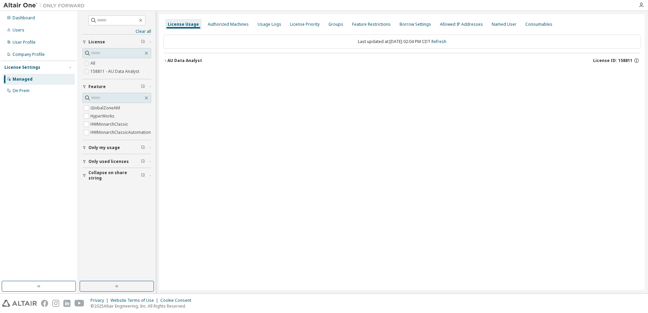
click at [164, 61] on icon "button" at bounding box center [165, 61] width 4 height 4
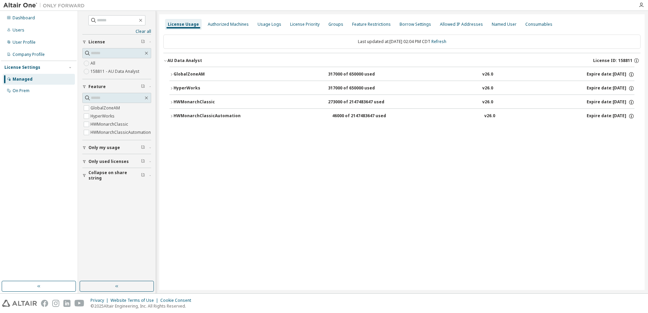
click at [171, 75] on icon "button" at bounding box center [172, 75] width 4 height 4
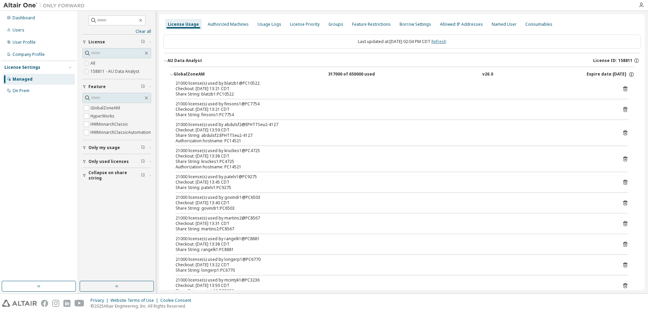
click at [446, 42] on link "Refresh" at bounding box center [439, 42] width 15 height 6
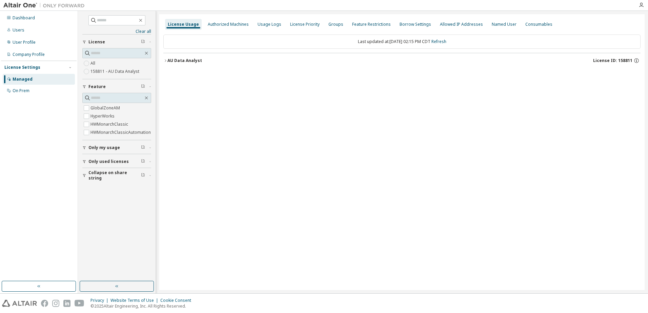
click at [171, 61] on div "AU Data Analyst" at bounding box center [185, 60] width 35 height 5
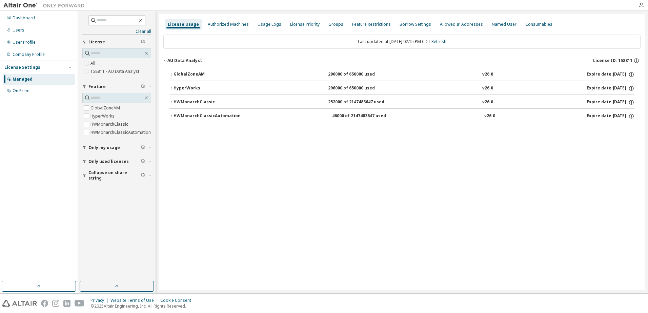
click at [195, 75] on div "GlobalZoneAM" at bounding box center [204, 75] width 61 height 6
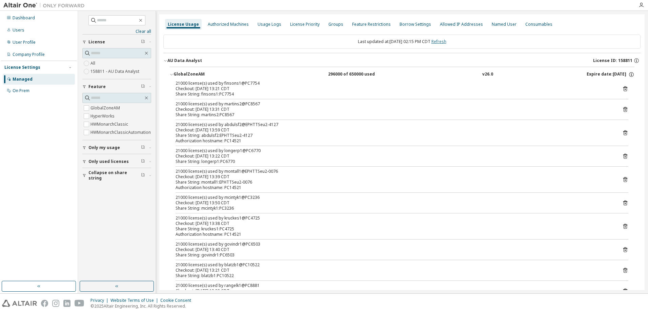
click at [445, 41] on link "Refresh" at bounding box center [439, 42] width 15 height 6
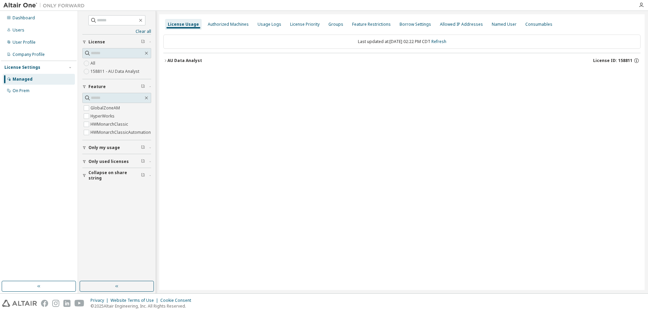
click at [165, 61] on icon "button" at bounding box center [165, 61] width 4 height 4
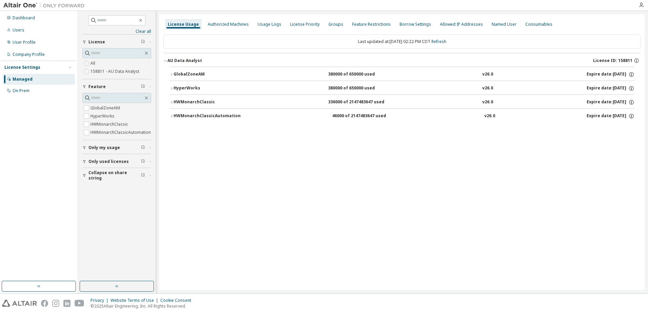
click at [169, 74] on div "GlobalZoneAM 380000 of 650000 used v26.0 Expire date: [DATE] HyperWorks 380000 …" at bounding box center [401, 96] width 477 height 58
click at [171, 75] on icon "button" at bounding box center [172, 75] width 4 height 4
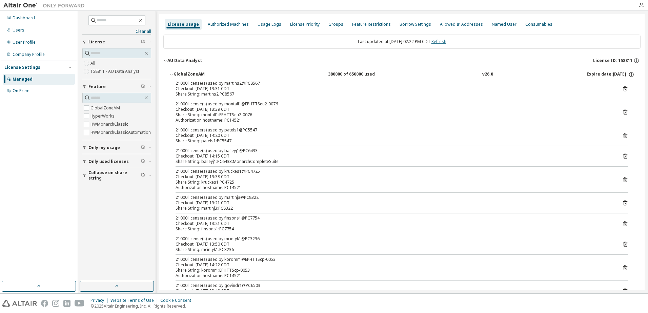
click at [447, 42] on link "Refresh" at bounding box center [439, 42] width 15 height 6
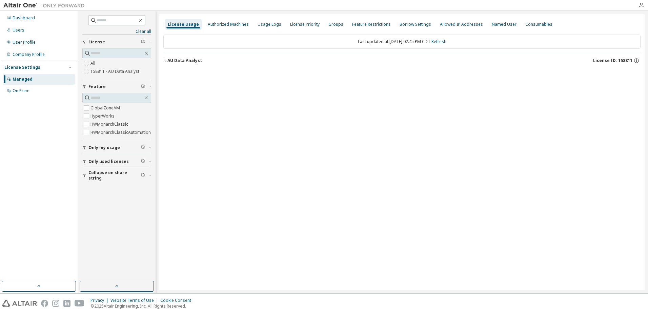
click at [170, 62] on div "AU Data Analyst" at bounding box center [185, 60] width 35 height 5
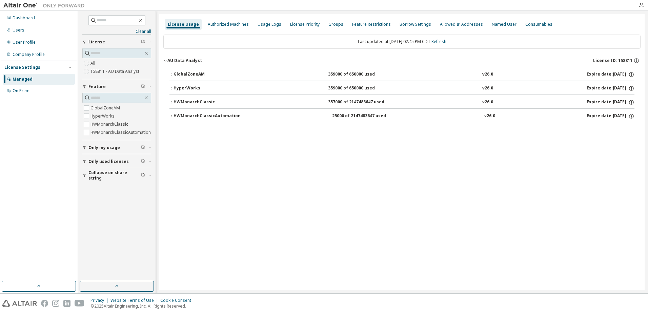
click at [172, 73] on icon "button" at bounding box center [172, 75] width 4 height 4
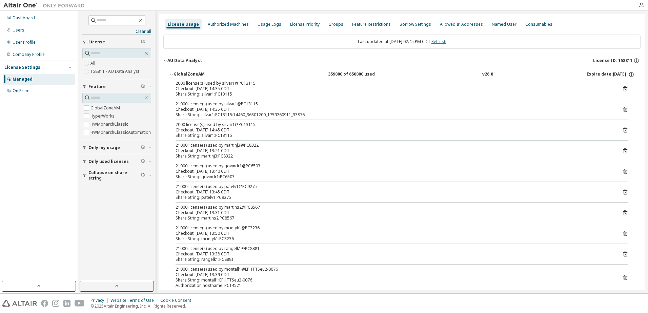
click at [447, 42] on link "Refresh" at bounding box center [439, 42] width 15 height 6
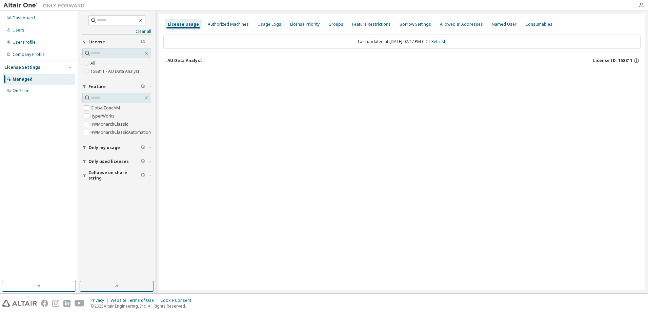
click at [166, 60] on icon "button" at bounding box center [165, 61] width 4 height 4
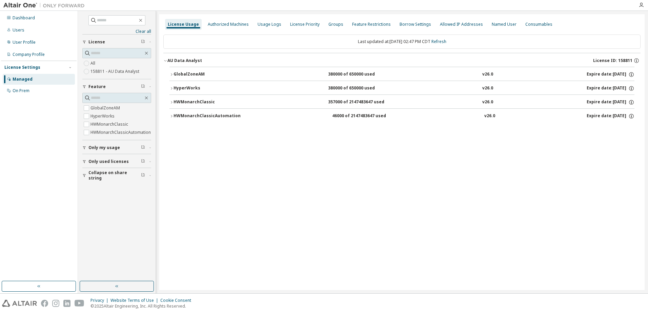
click at [172, 102] on icon "button" at bounding box center [172, 102] width 4 height 4
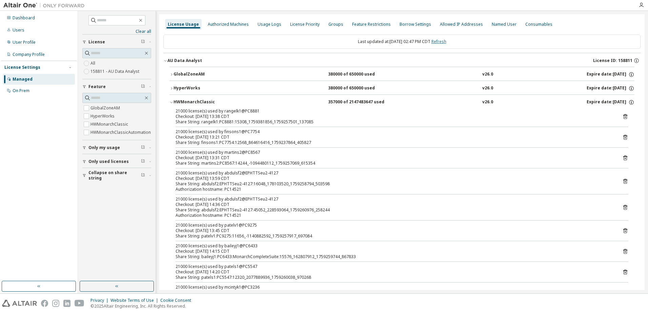
click at [447, 41] on link "Refresh" at bounding box center [439, 42] width 15 height 6
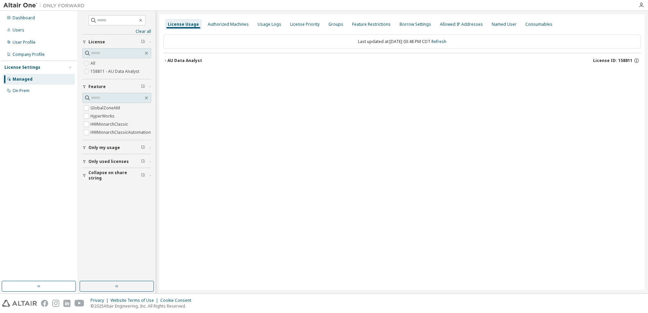
click at [166, 58] on button "AU Data Analyst License ID: 158811" at bounding box center [401, 60] width 477 height 15
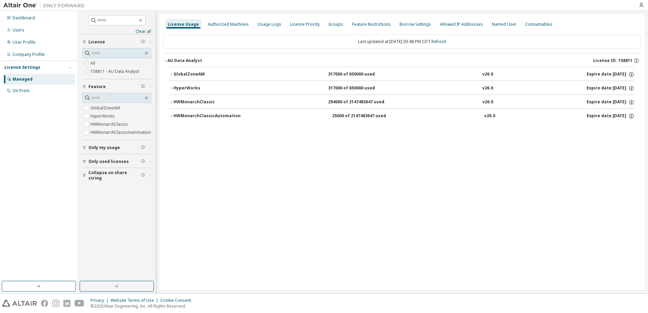
click at [172, 74] on icon "button" at bounding box center [171, 74] width 1 height 2
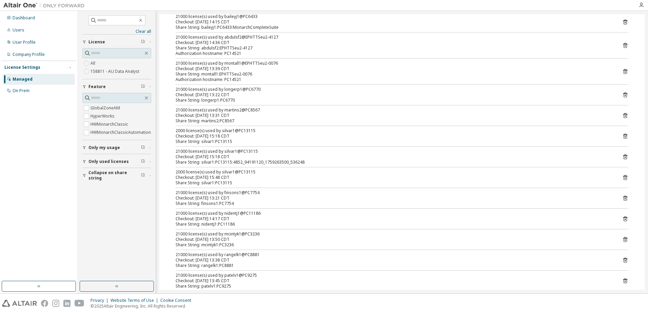
scroll to position [136, 0]
